Goal: Check status: Check status

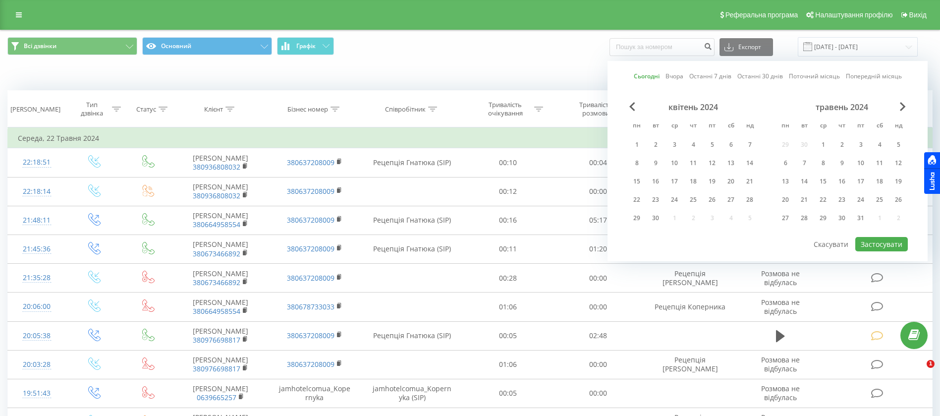
click at [874, 245] on button "Застосувати" at bounding box center [881, 244] width 53 height 14
type input "[DATE] - [DATE]"
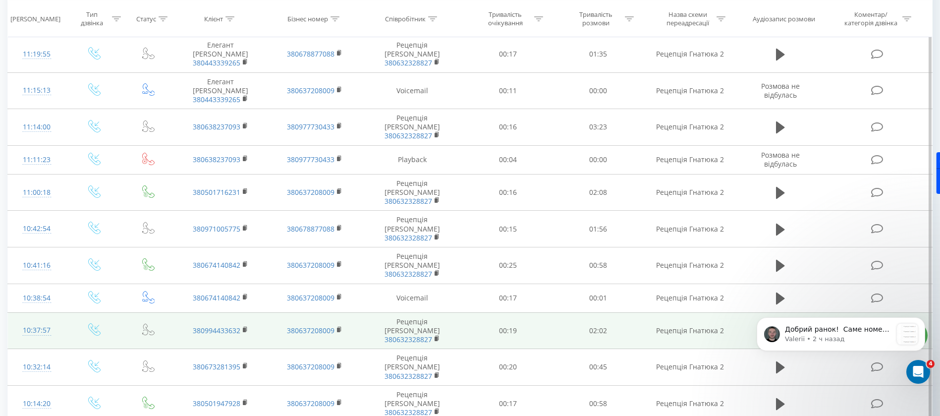
scroll to position [506, 0]
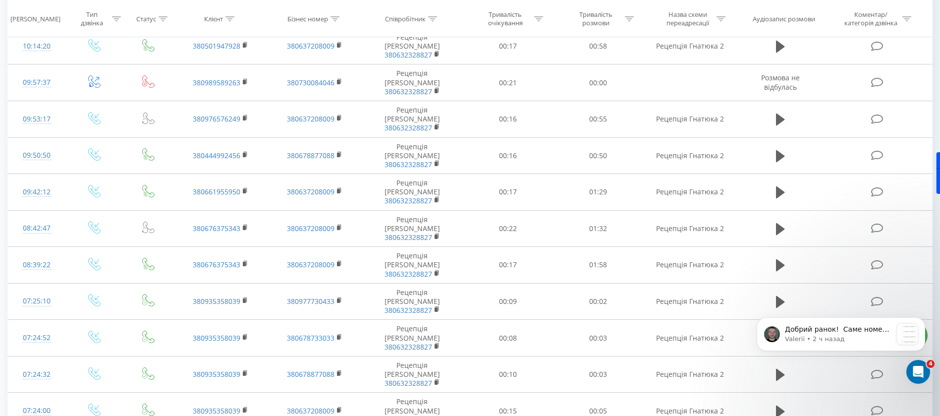
click at [775, 369] on body "Добрий ранок! ​ Саме номер на якому ви приймаєте дзвінки зробити багатоканальни…" at bounding box center [841, 343] width 190 height 84
click at [773, 368] on body "Добрий ранок! ​ Саме номер на якому ви приймаєте дзвінки зробити багатоканальни…" at bounding box center [841, 343] width 190 height 84
click at [922, 320] on icon "Dismiss notification" at bounding box center [921, 319] width 3 height 3
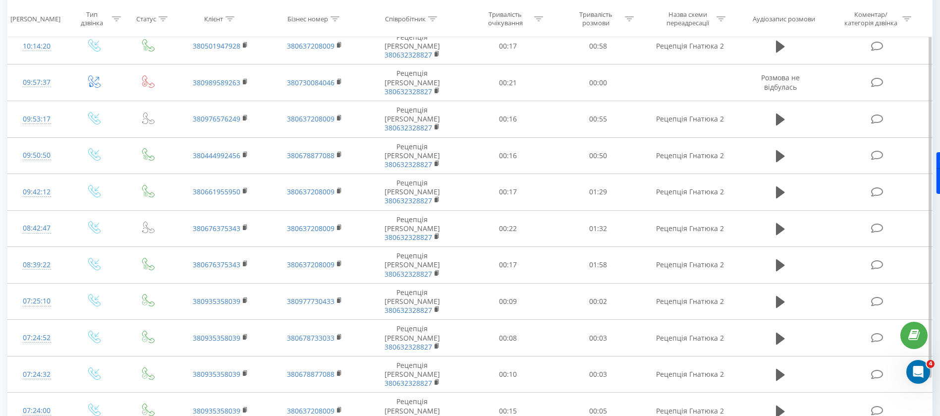
drag, startPoint x: 831, startPoint y: 411, endPoint x: 872, endPoint y: 415, distance: 40.8
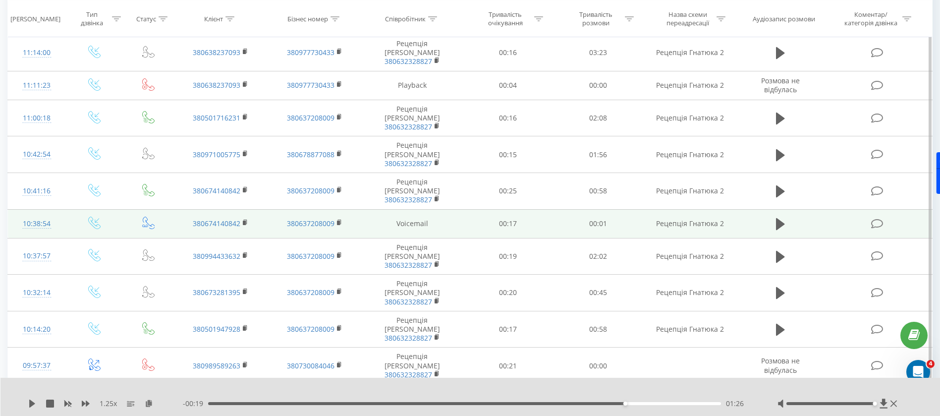
scroll to position [0, 0]
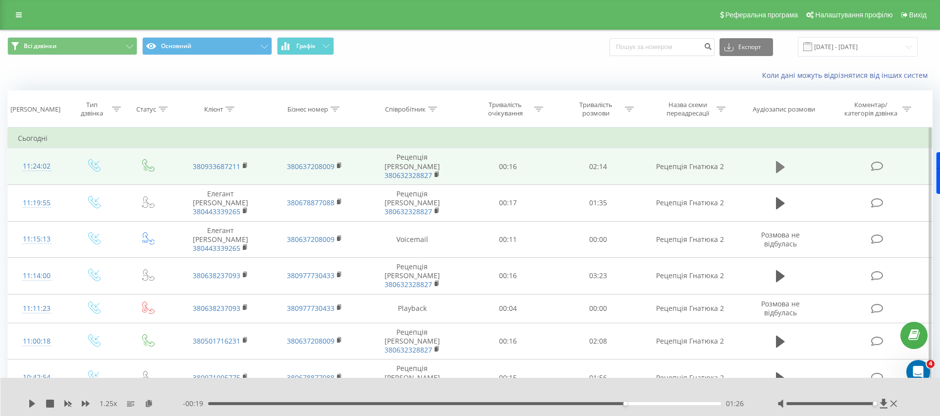
click at [776, 166] on icon at bounding box center [780, 167] width 9 height 12
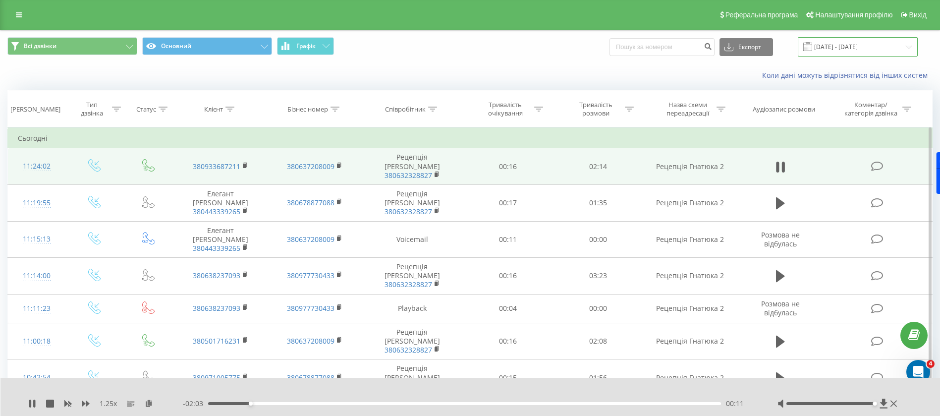
click at [840, 48] on input "[DATE] - [DATE]" at bounding box center [858, 46] width 120 height 19
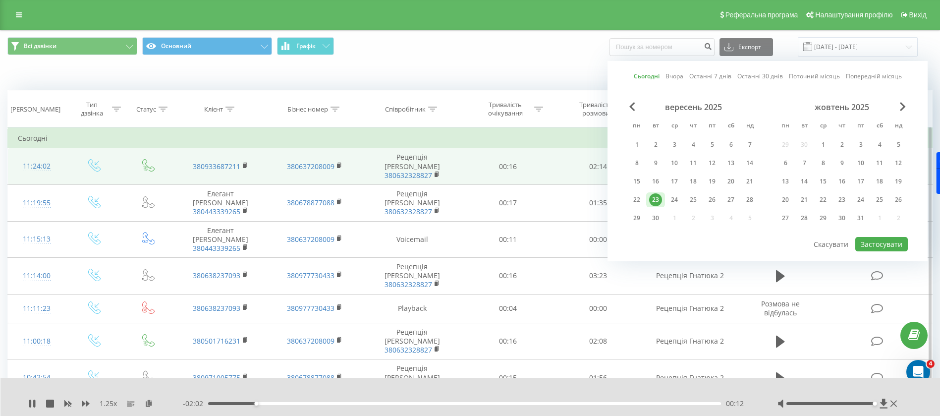
click at [652, 78] on link "Сьогодні" at bounding box center [647, 75] width 26 height 9
click at [894, 245] on button "Застосувати" at bounding box center [881, 244] width 53 height 14
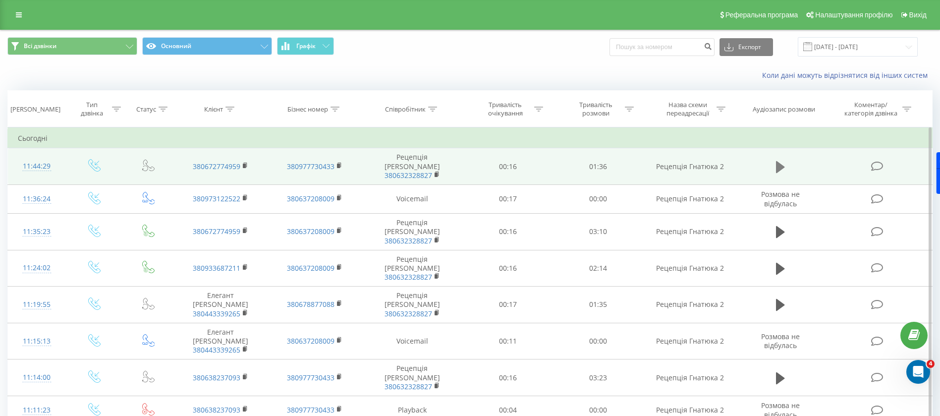
click at [781, 163] on icon at bounding box center [780, 167] width 9 height 12
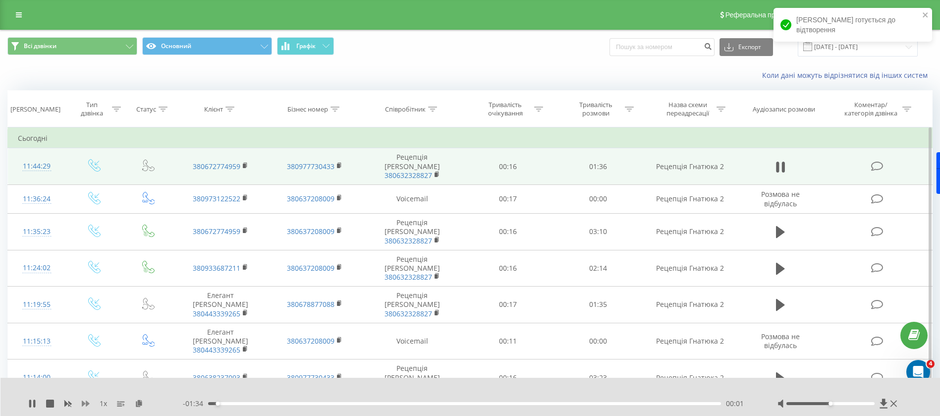
click at [85, 401] on icon at bounding box center [86, 403] width 8 height 8
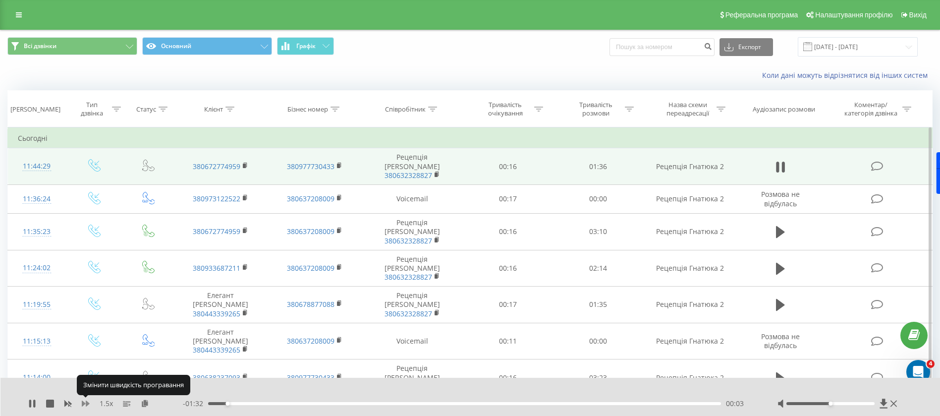
click at [85, 401] on icon at bounding box center [86, 403] width 8 height 8
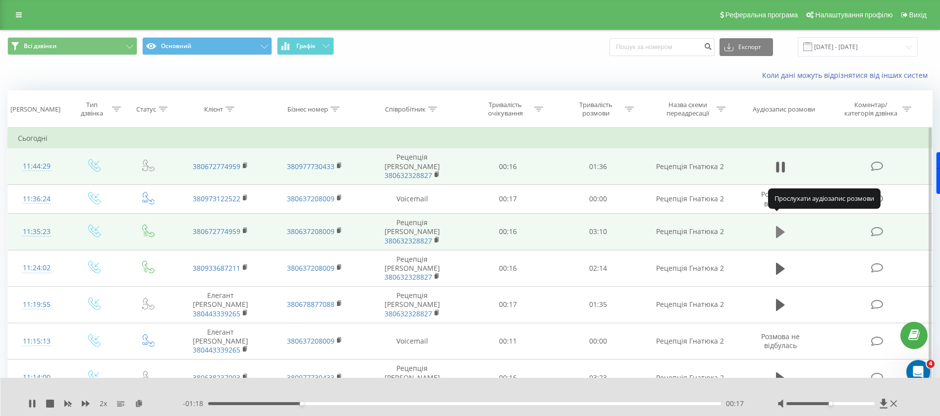
click at [778, 225] on icon at bounding box center [780, 232] width 9 height 14
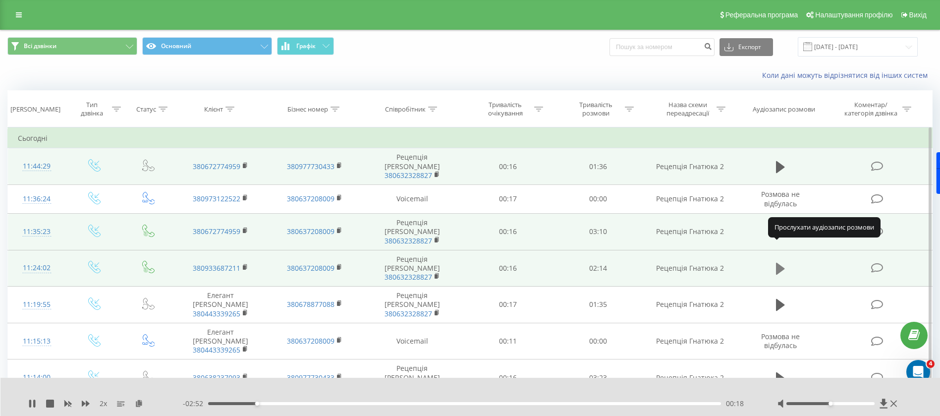
click at [780, 263] on icon at bounding box center [780, 269] width 9 height 12
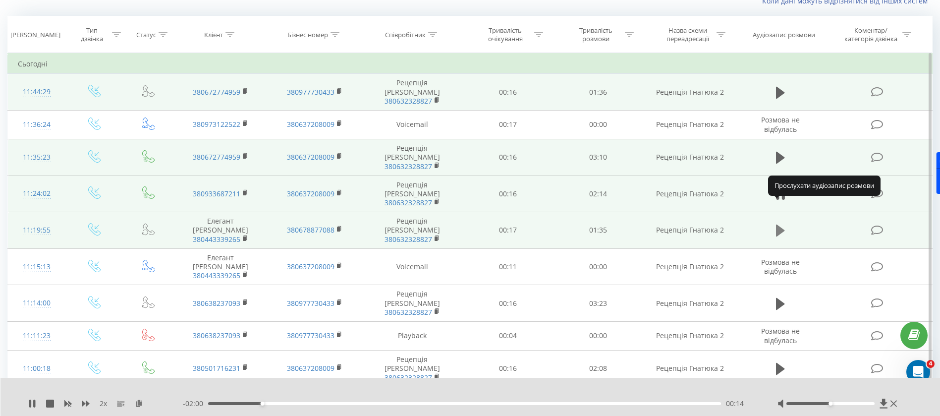
click at [782, 224] on icon at bounding box center [780, 230] width 9 height 12
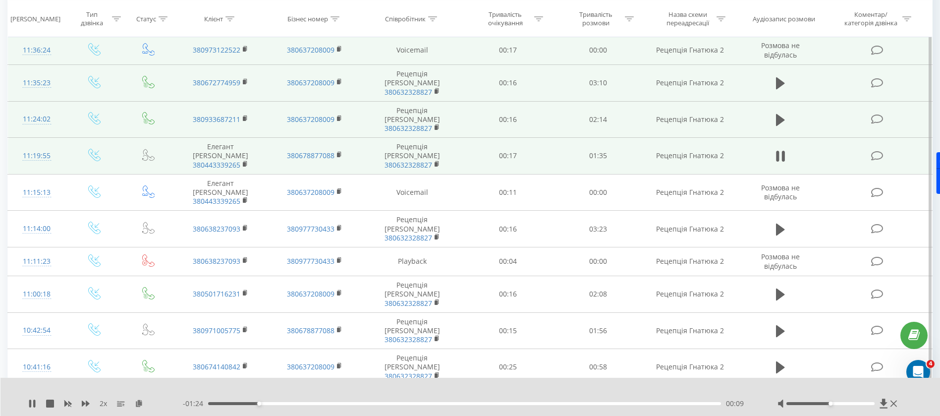
scroll to position [0, 0]
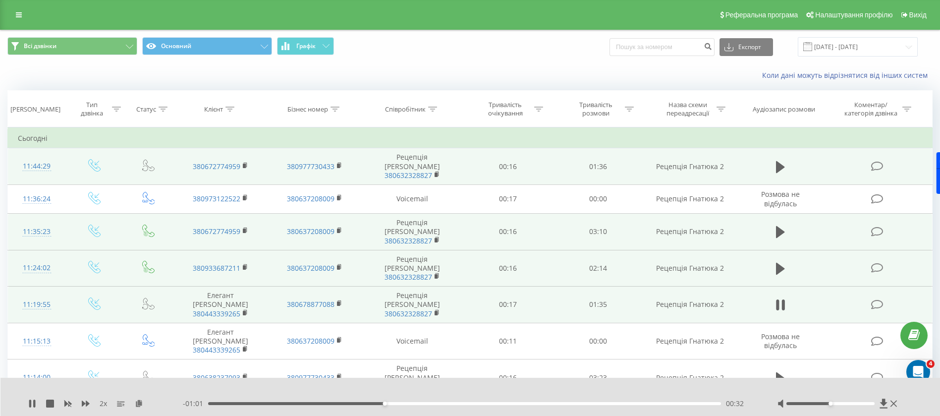
click at [782, 291] on td at bounding box center [780, 304] width 87 height 37
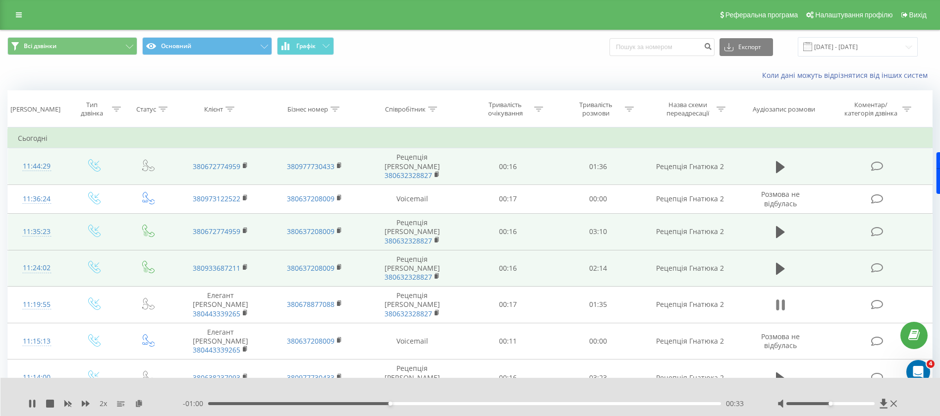
click at [783, 299] on icon at bounding box center [783, 304] width 3 height 11
click at [780, 299] on icon at bounding box center [780, 305] width 9 height 12
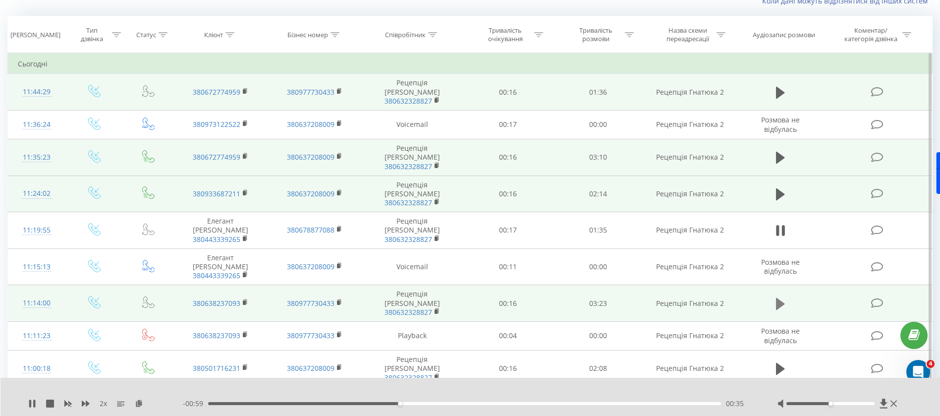
scroll to position [223, 0]
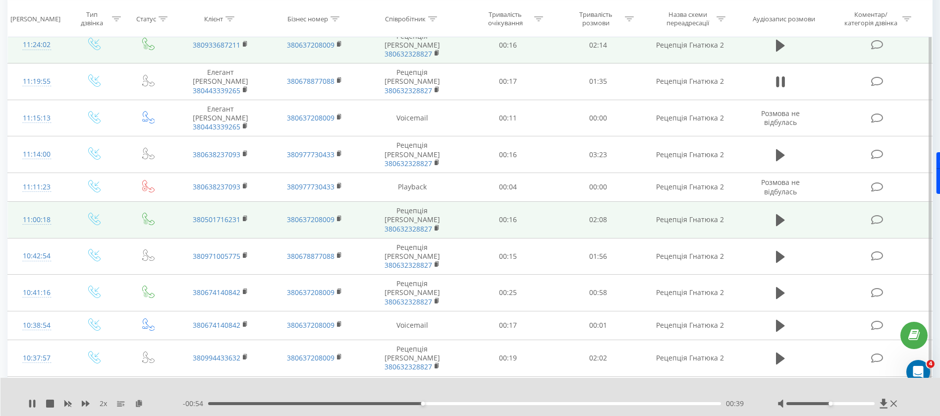
click at [778, 220] on span at bounding box center [780, 224] width 15 height 9
click at [781, 214] on icon at bounding box center [780, 220] width 9 height 12
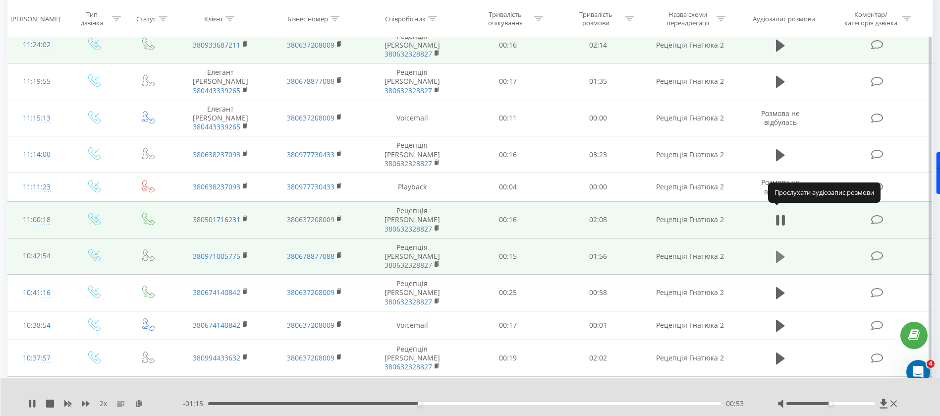
click at [780, 250] on icon at bounding box center [780, 257] width 9 height 14
click at [785, 249] on button at bounding box center [780, 256] width 15 height 15
